Goal: Task Accomplishment & Management: Use online tool/utility

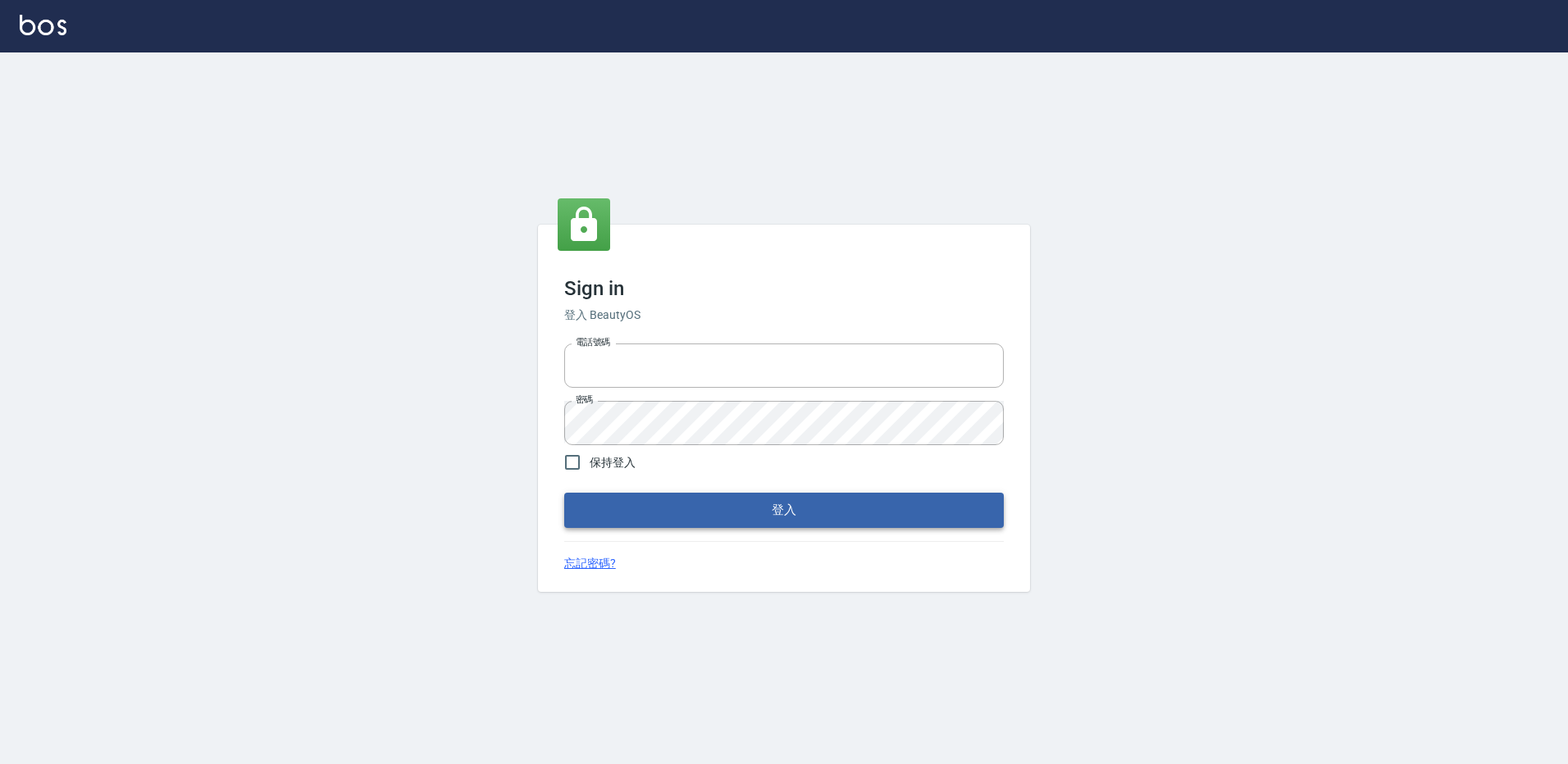
type input "27222158"
click at [821, 506] on button "登入" at bounding box center [784, 510] width 440 height 34
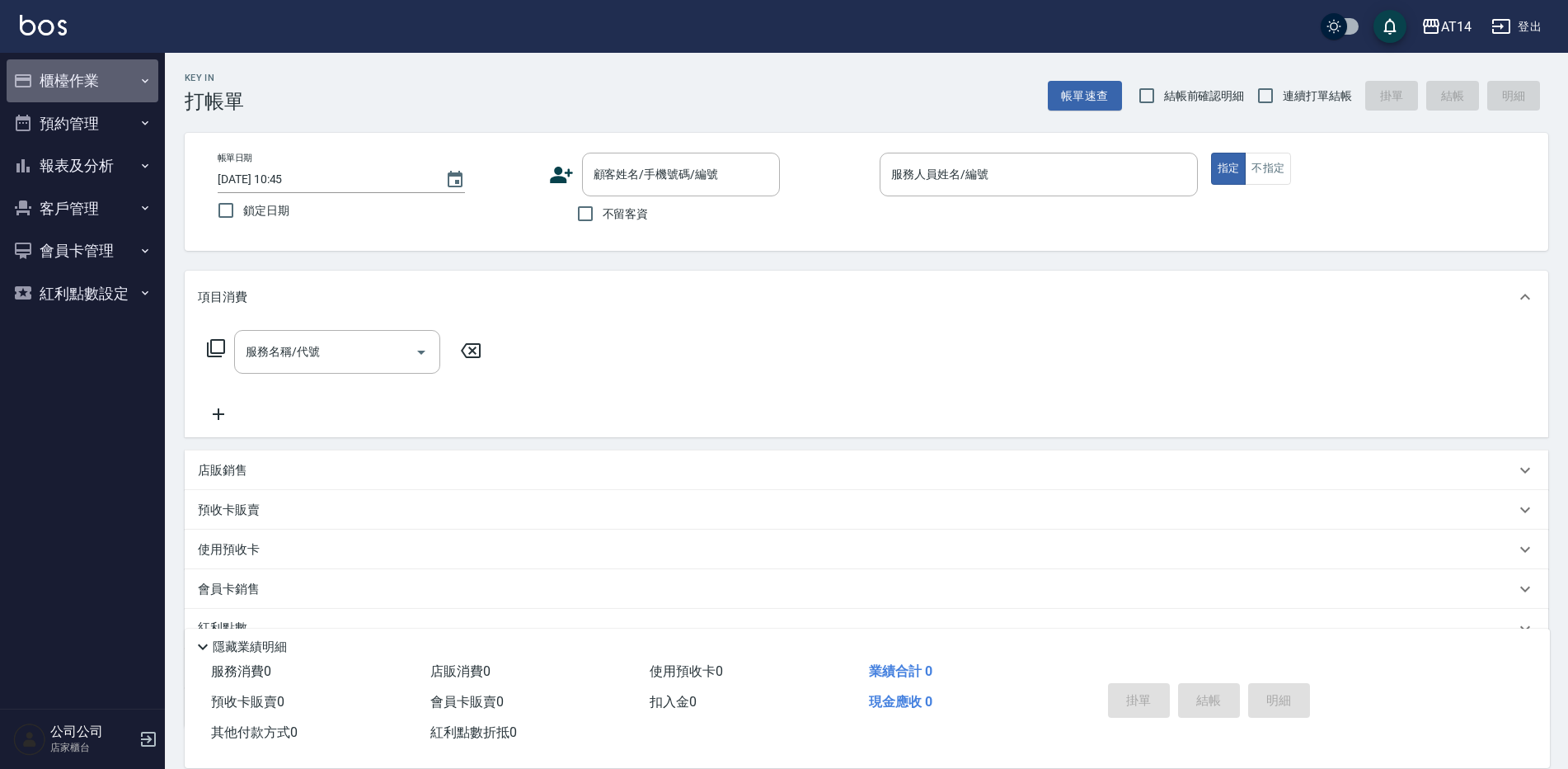
click at [86, 75] on button "櫃檯作業" at bounding box center [83, 81] width 152 height 43
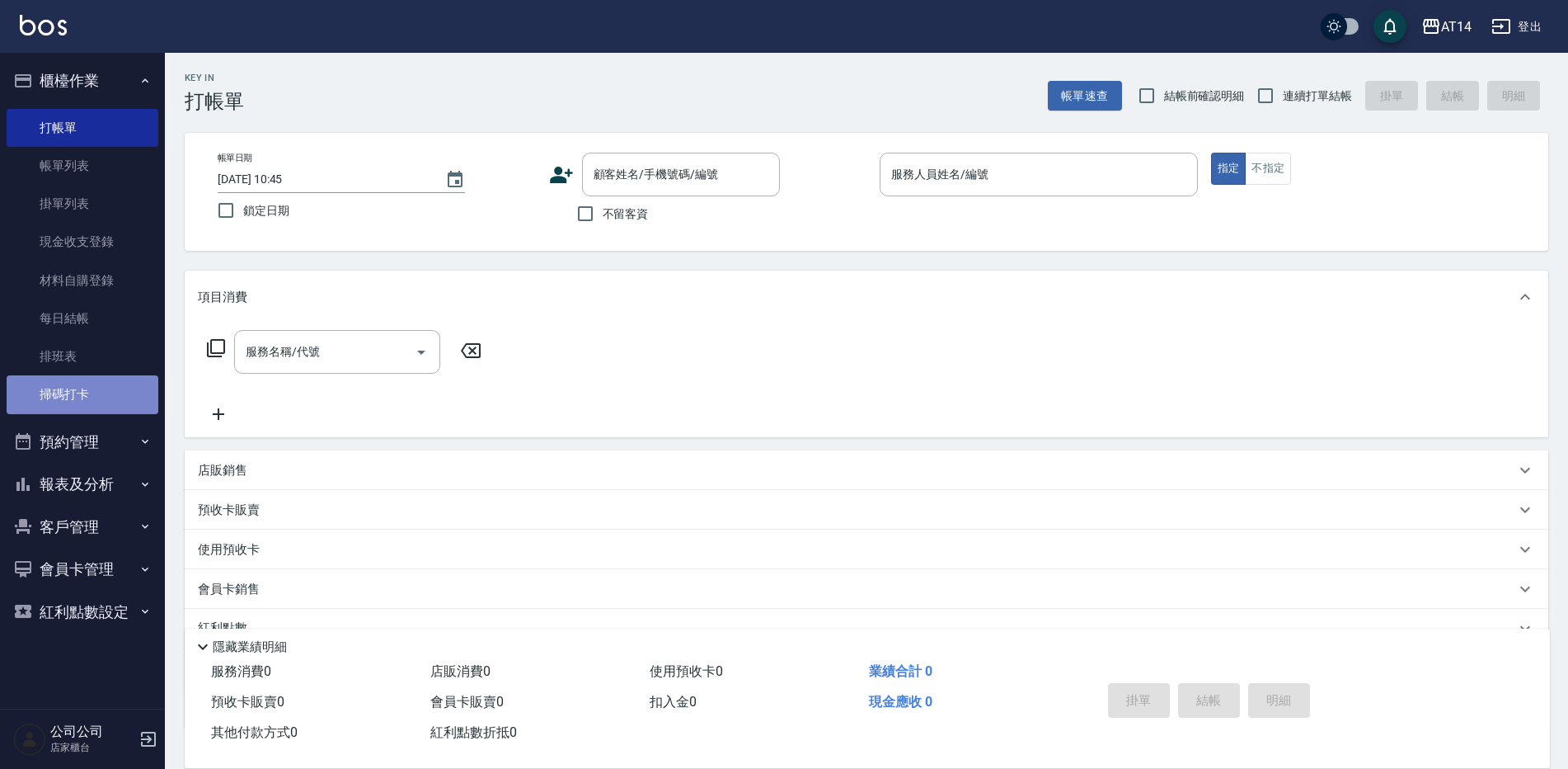
click at [128, 391] on link "掃碼打卡" at bounding box center [83, 394] width 152 height 38
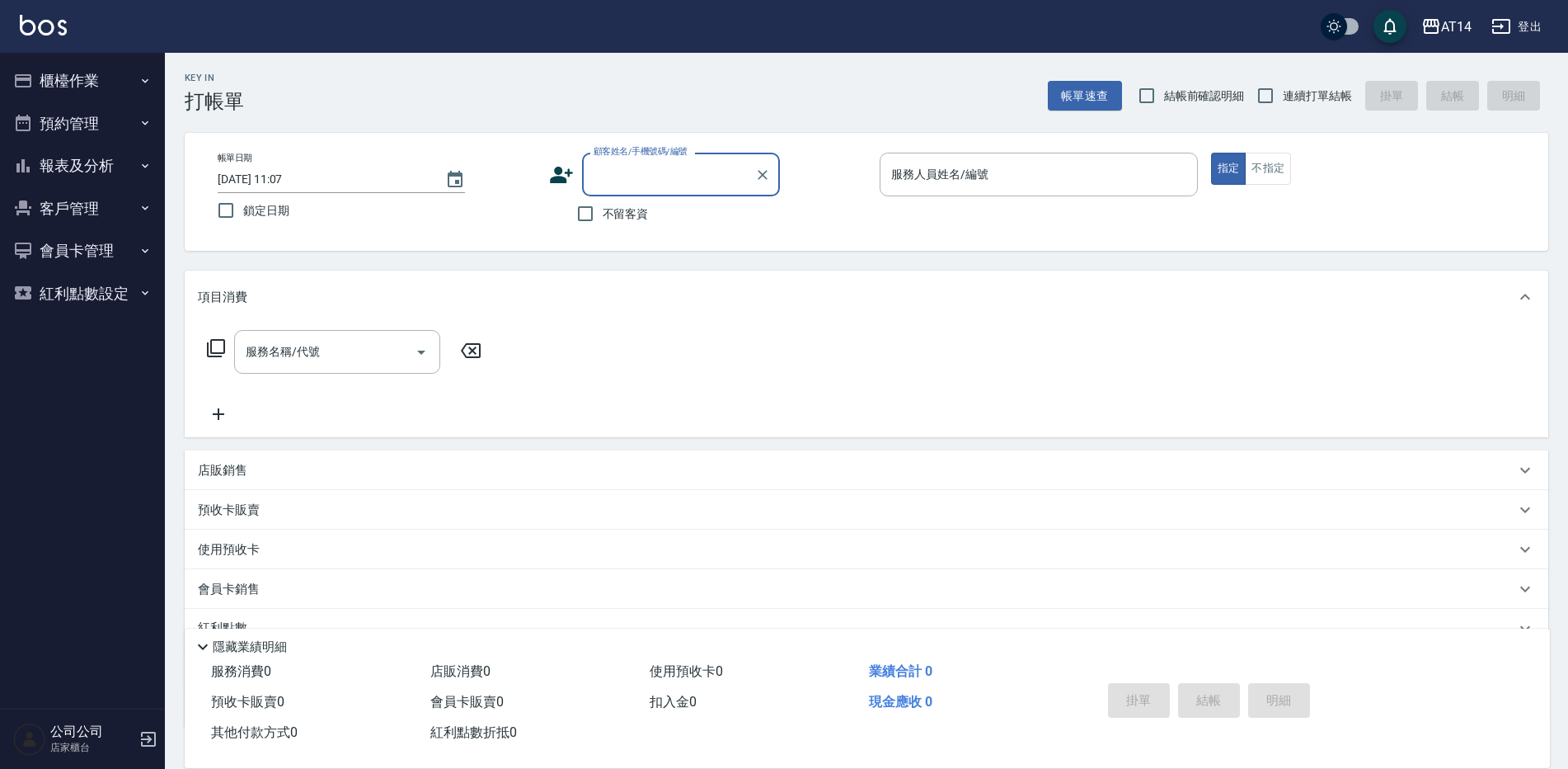
click at [60, 77] on button "櫃檯作業" at bounding box center [83, 81] width 152 height 43
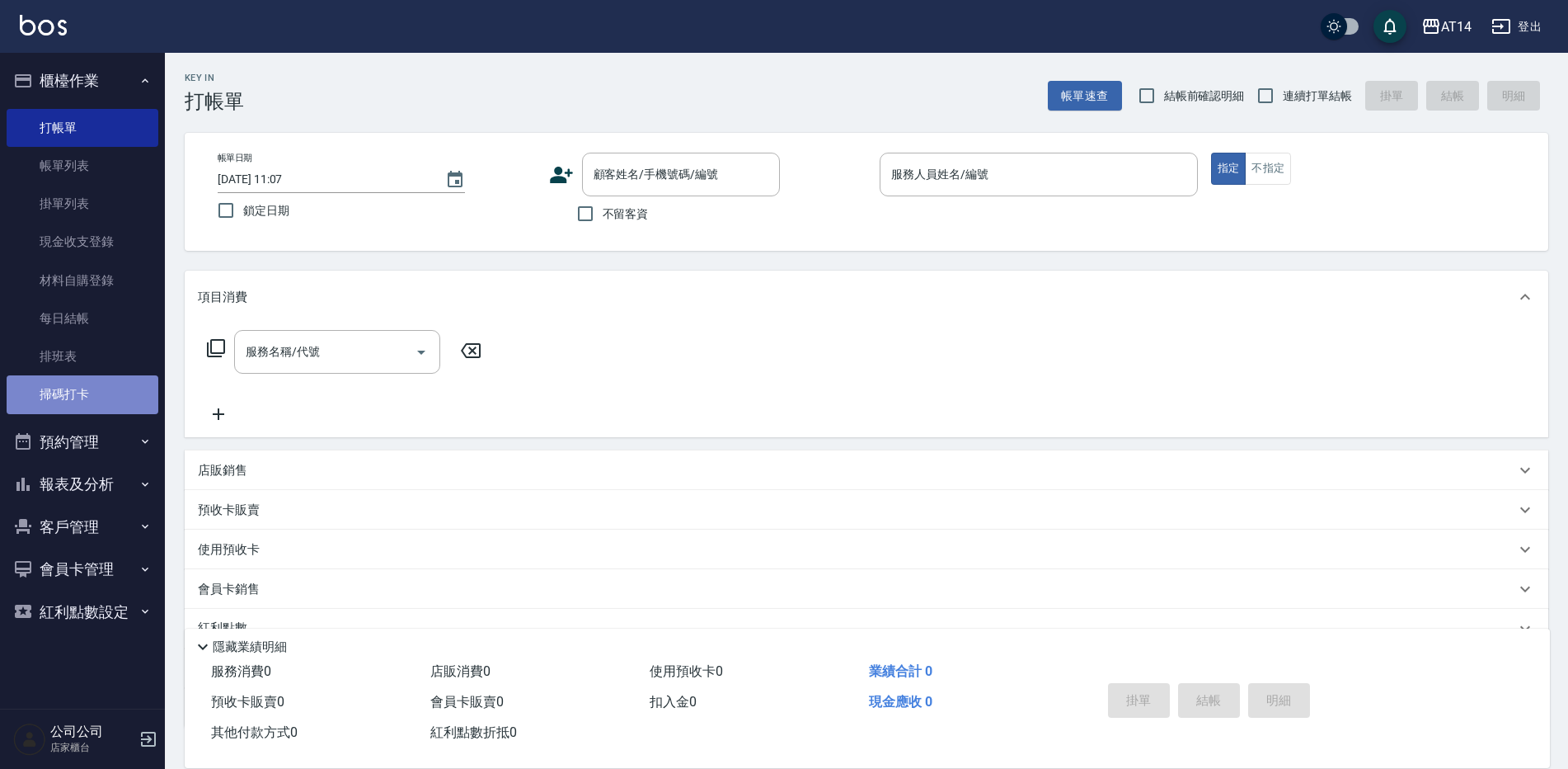
click at [67, 392] on link "掃碼打卡" at bounding box center [83, 394] width 152 height 38
